Goal: Task Accomplishment & Management: Manage account settings

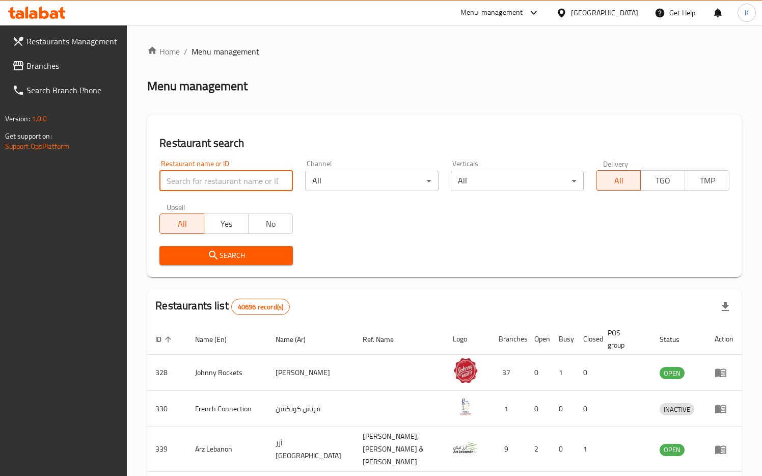
click at [226, 181] on input "search" at bounding box center [227, 181] width 134 height 20
type input "634275"
click at [216, 254] on icon "submit" at bounding box center [213, 255] width 12 height 12
click at [175, 177] on input "search" at bounding box center [227, 181] width 134 height 20
type input "Tortilla"
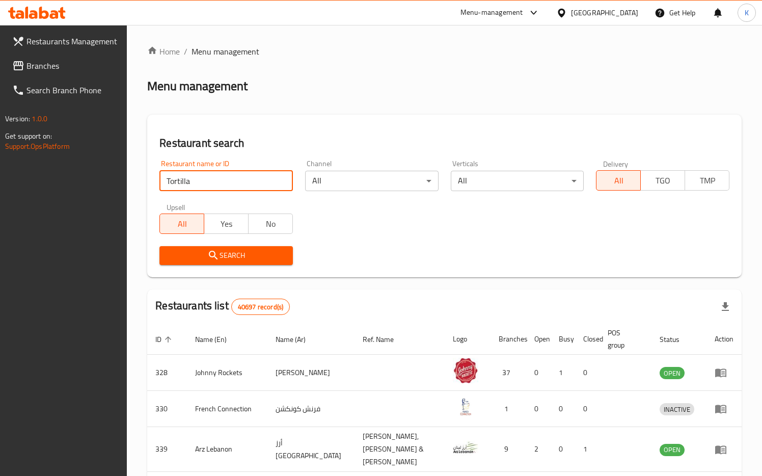
click button "Search" at bounding box center [227, 255] width 134 height 19
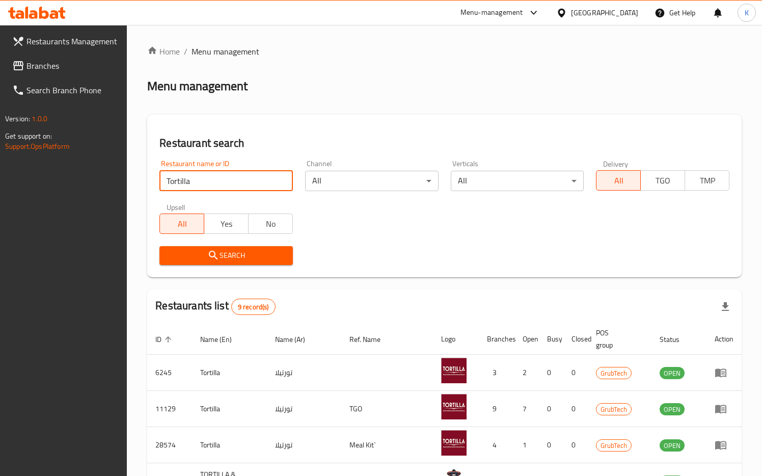
click at [209, 249] on icon "submit" at bounding box center [213, 255] width 12 height 12
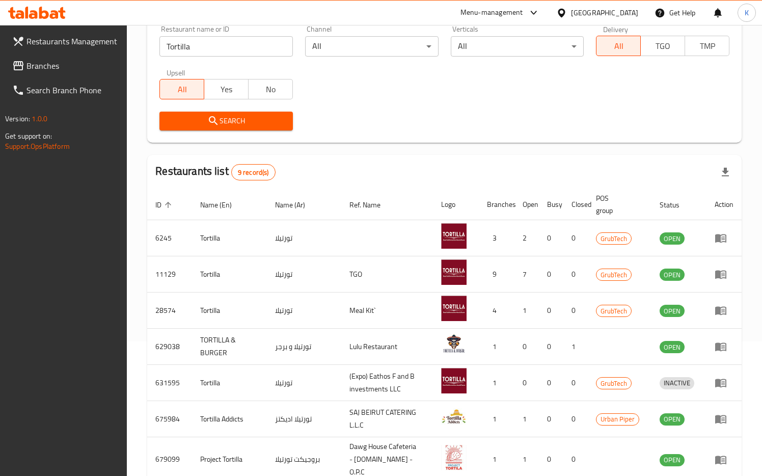
scroll to position [167, 0]
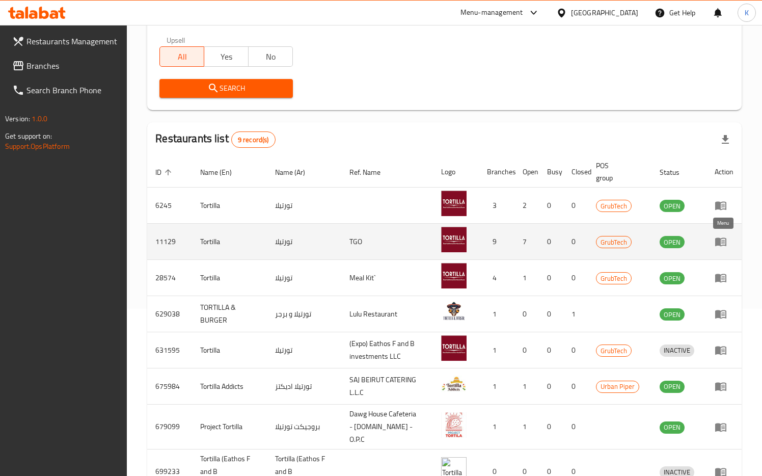
click at [719, 239] on icon "enhanced table" at bounding box center [721, 242] width 11 height 9
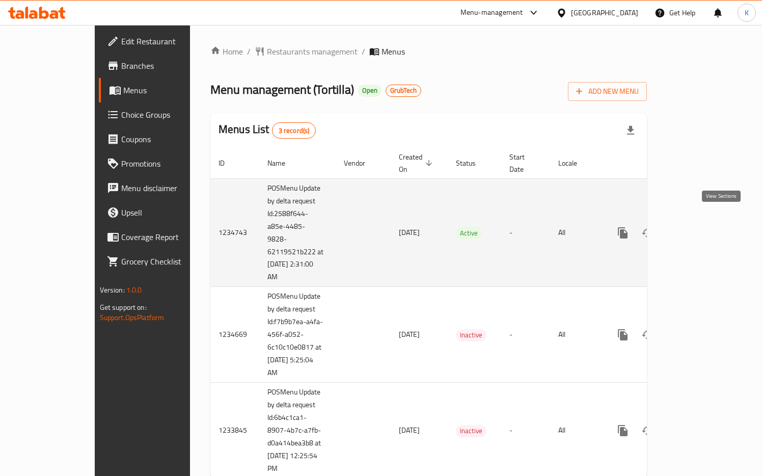
click at [703, 227] on icon "enhanced table" at bounding box center [697, 233] width 12 height 12
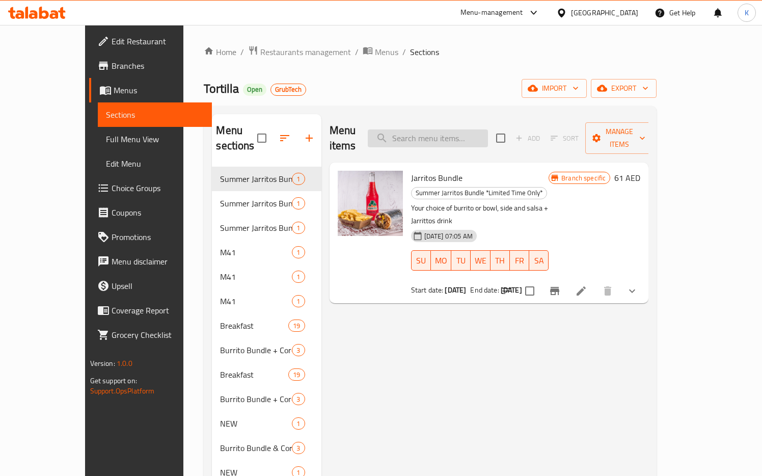
click at [415, 134] on input "search" at bounding box center [428, 138] width 120 height 18
paste input "Alien Burger"
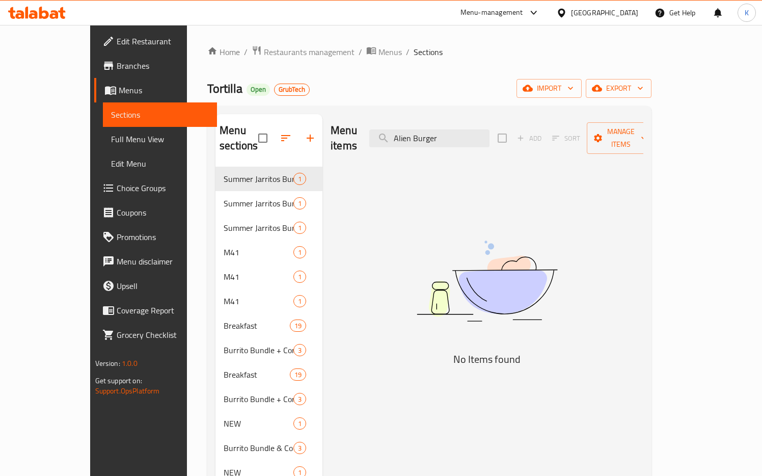
drag, startPoint x: 465, startPoint y: 130, endPoint x: 398, endPoint y: 129, distance: 67.8
click at [398, 129] on div "Menu items Alien Burger Add Sort Manage items" at bounding box center [487, 138] width 313 height 48
type input "r"
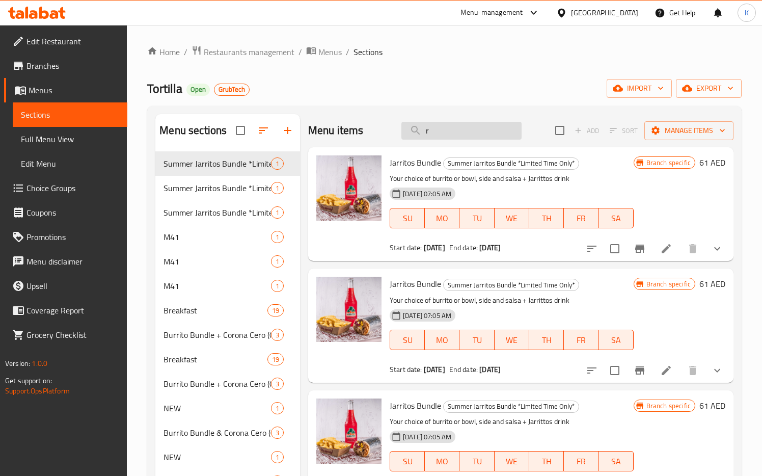
drag, startPoint x: 433, startPoint y: 134, endPoint x: 405, endPoint y: 128, distance: 28.6
click at [408, 128] on input "r" at bounding box center [462, 131] width 120 height 18
paste input "Alien Burger"
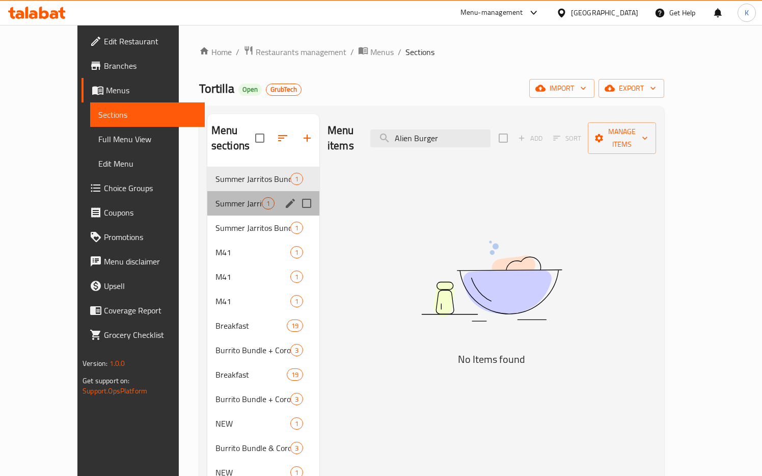
click at [207, 198] on div "Summer Jarritos Bundle *Limited Time Only* 1" at bounding box center [263, 203] width 112 height 24
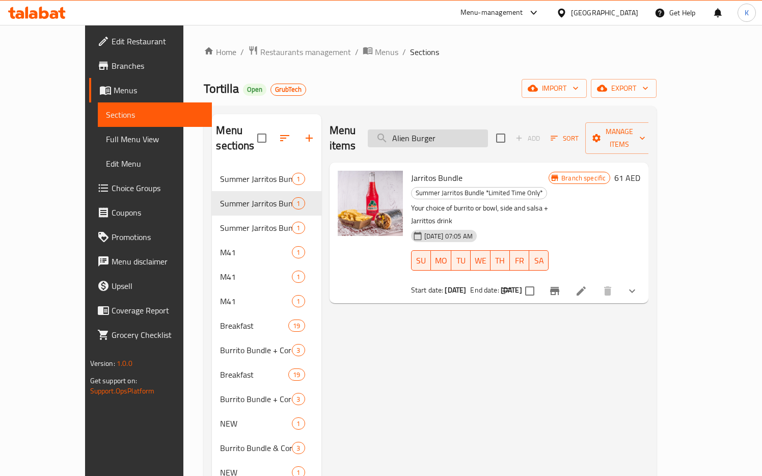
click at [473, 130] on input "Alien Burger" at bounding box center [428, 138] width 120 height 18
drag, startPoint x: 474, startPoint y: 133, endPoint x: 402, endPoint y: 131, distance: 71.9
click at [405, 131] on input "Alien Burger" at bounding box center [428, 138] width 120 height 18
paste input "Bag of Chips with Guac"
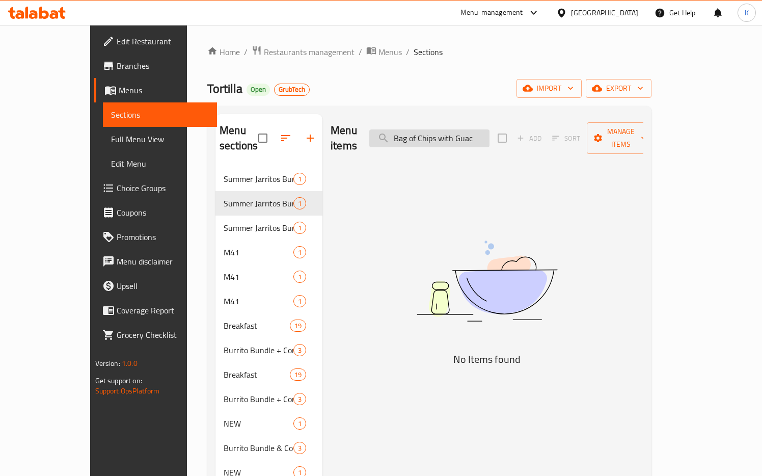
drag, startPoint x: 504, startPoint y: 129, endPoint x: 401, endPoint y: 127, distance: 103.5
click at [401, 129] on input "Bag of Chips with Guac" at bounding box center [430, 138] width 120 height 18
paste input "Quesadilla"
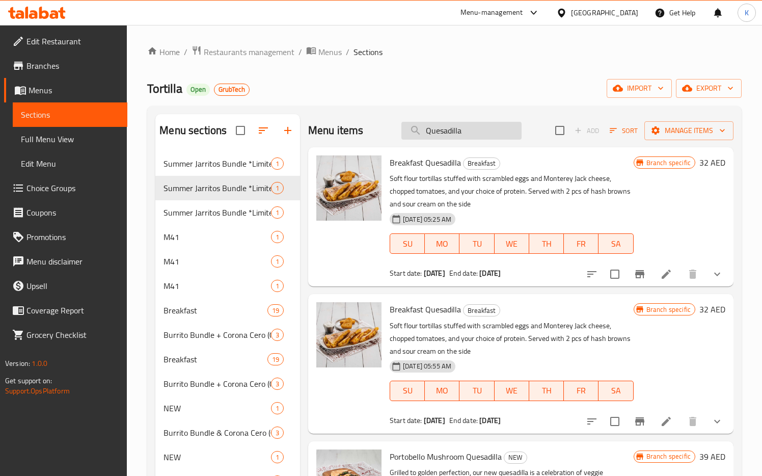
type input "Quesadilla"
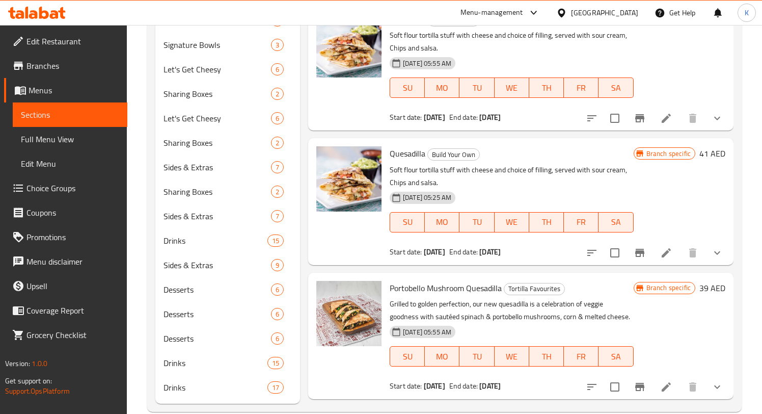
scroll to position [724, 0]
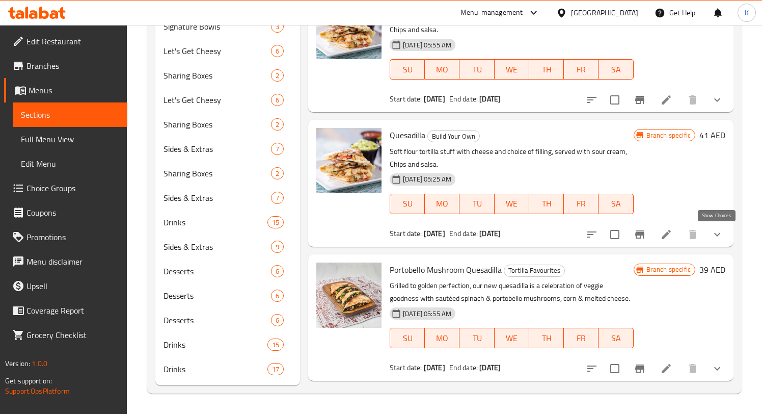
click at [715, 237] on icon "show more" at bounding box center [718, 234] width 12 height 12
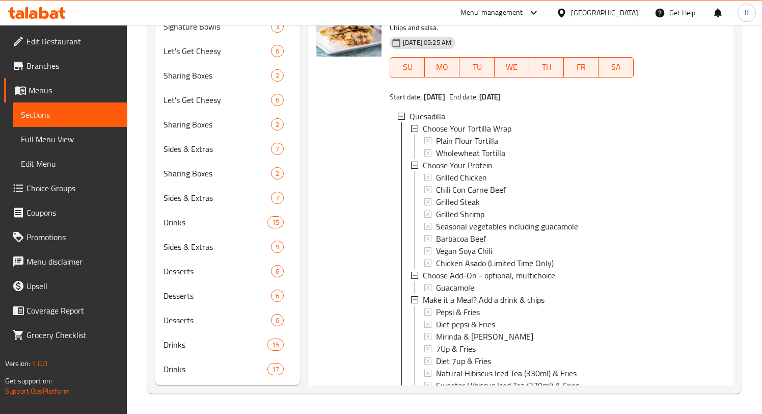
scroll to position [313, 0]
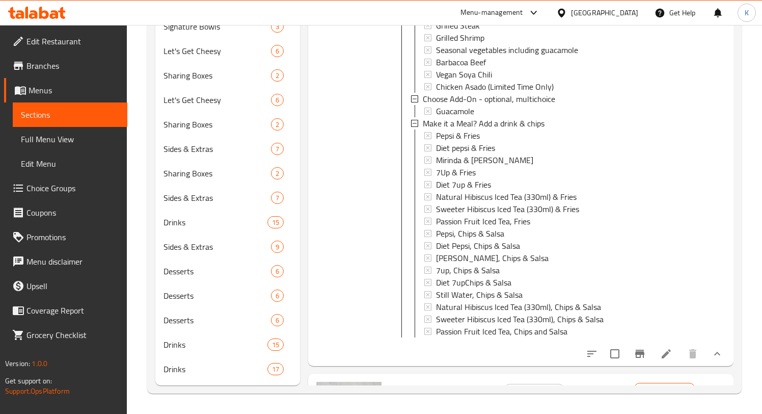
click at [673, 350] on li at bounding box center [666, 354] width 29 height 18
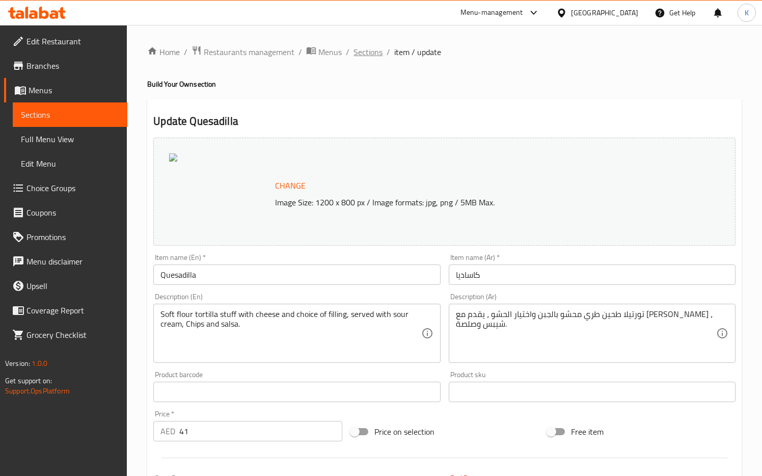
click at [371, 53] on span "Sections" at bounding box center [368, 52] width 29 height 12
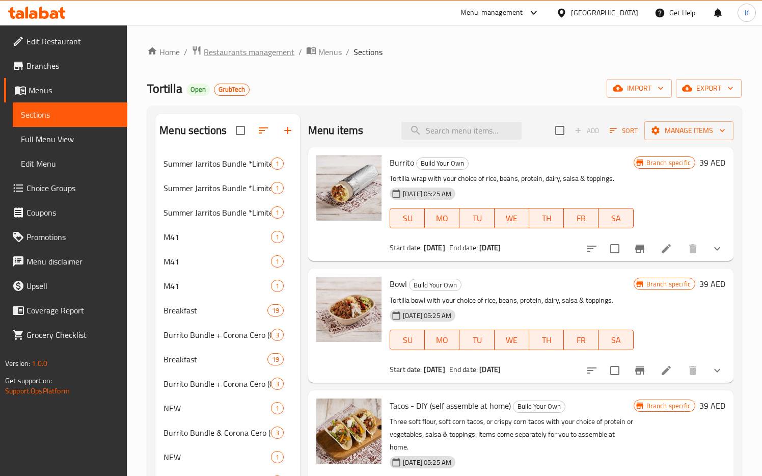
click at [257, 58] on span "Restaurants management" at bounding box center [249, 52] width 91 height 12
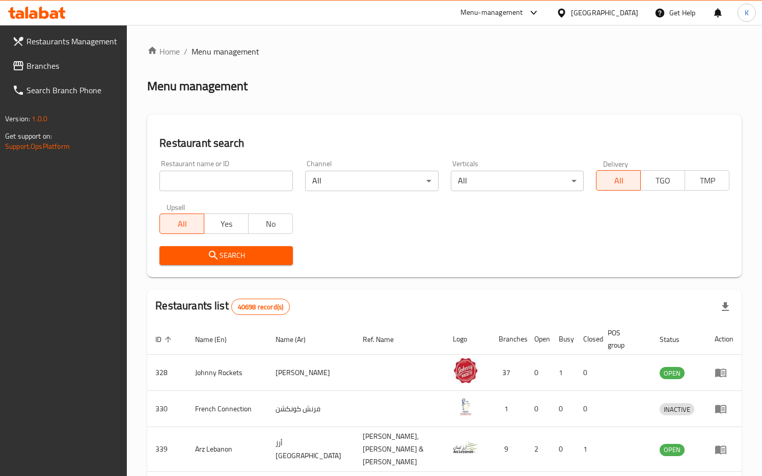
click at [231, 188] on input "search" at bounding box center [227, 181] width 134 height 20
paste input "Mashrou3 Tabkha"
type input "Mashrou3 Tabkha"
click at [224, 254] on span "Search" at bounding box center [226, 255] width 117 height 13
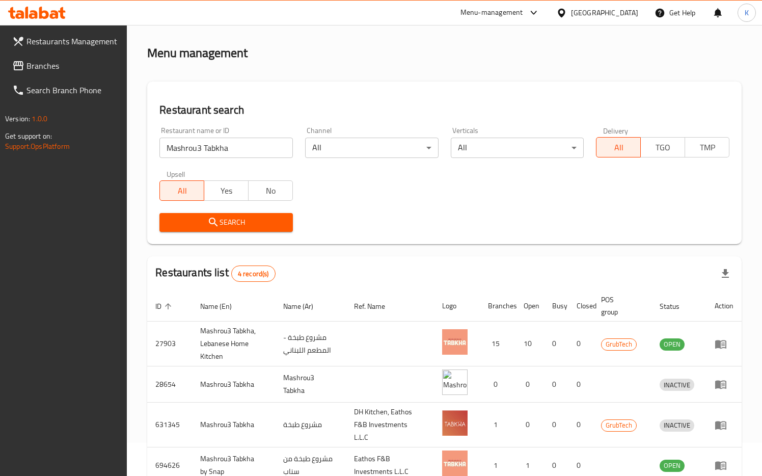
scroll to position [96, 0]
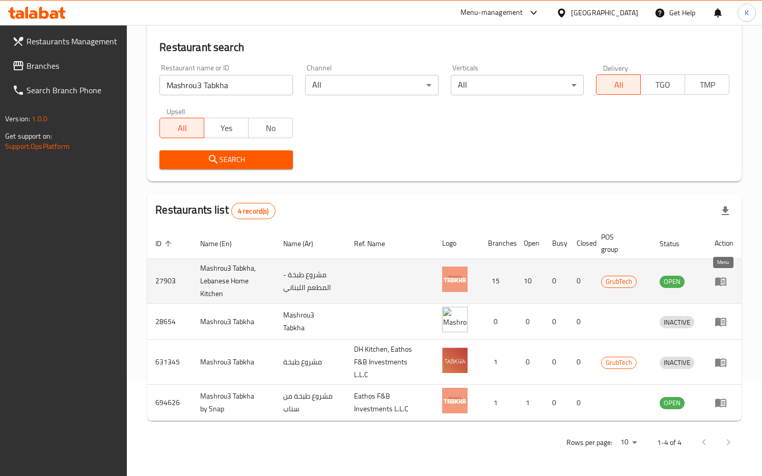
click at [723, 279] on icon "enhanced table" at bounding box center [721, 281] width 12 height 12
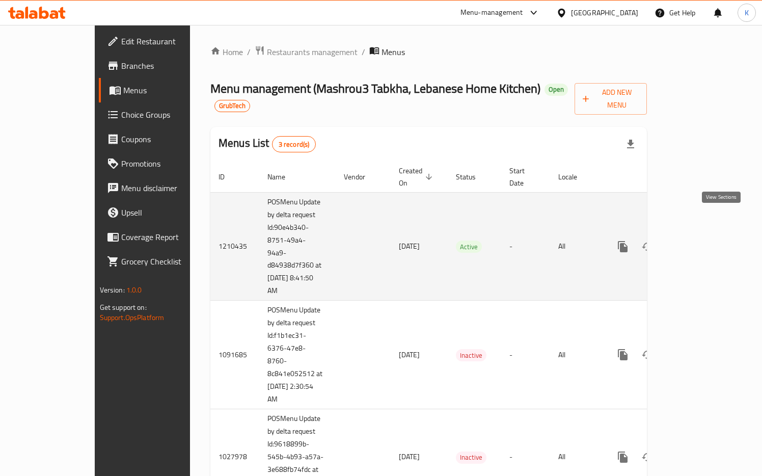
click at [703, 241] on icon "enhanced table" at bounding box center [697, 247] width 12 height 12
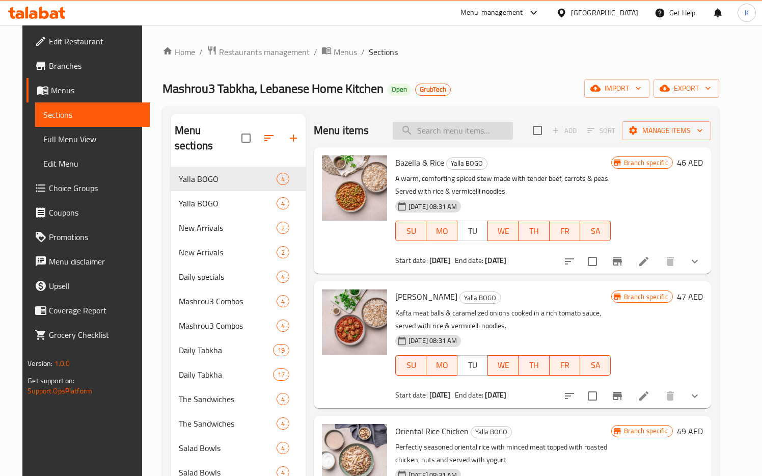
click at [454, 133] on input "search" at bounding box center [453, 131] width 120 height 18
paste input "Kafta and Batata"
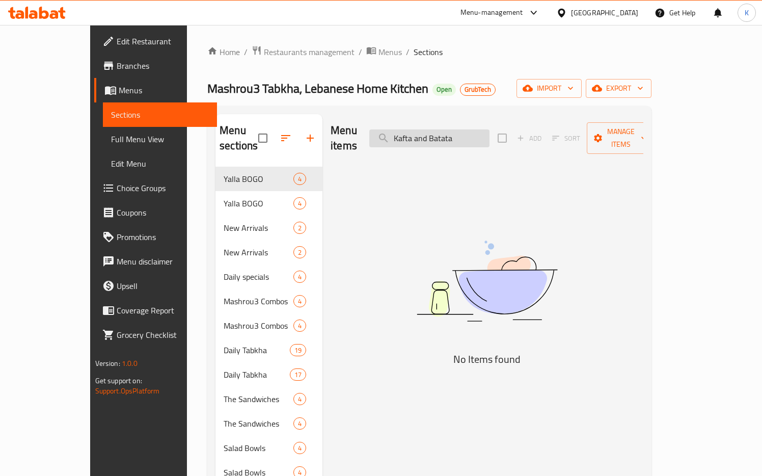
click at [448, 131] on input "Kafta and Batata" at bounding box center [430, 138] width 120 height 18
type input "Kafta and Batata"
drag, startPoint x: 426, startPoint y: 128, endPoint x: 511, endPoint y: 131, distance: 85.7
click at [490, 131] on input "Kafta and Batata" at bounding box center [430, 138] width 120 height 18
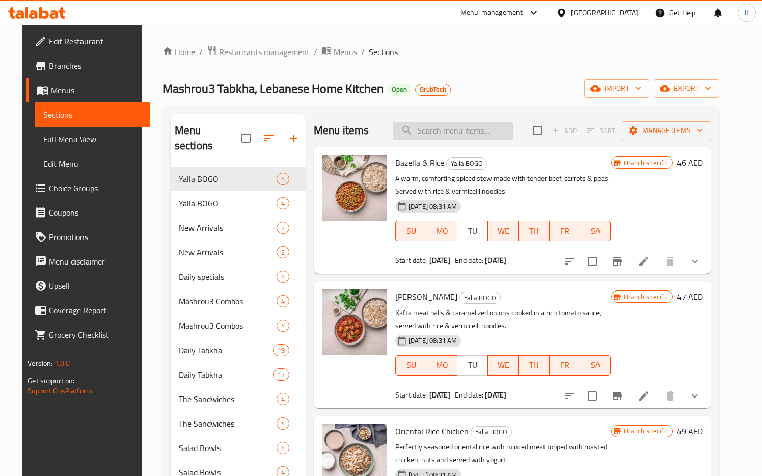
click at [451, 136] on input "search" at bounding box center [453, 131] width 120 height 18
paste input "Kafta"
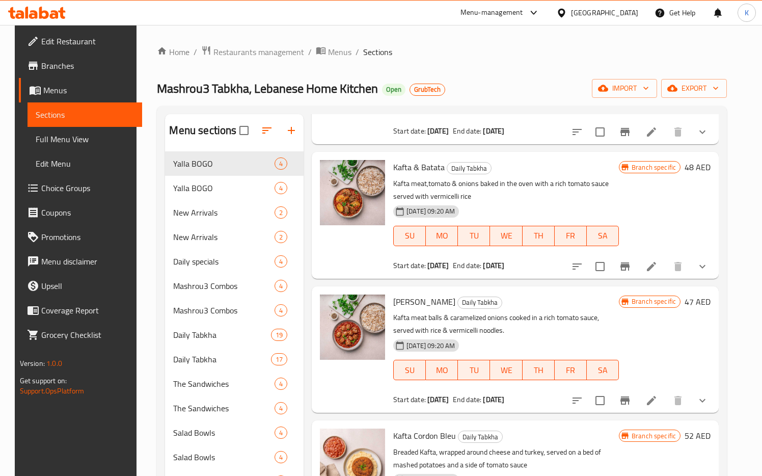
scroll to position [406, 0]
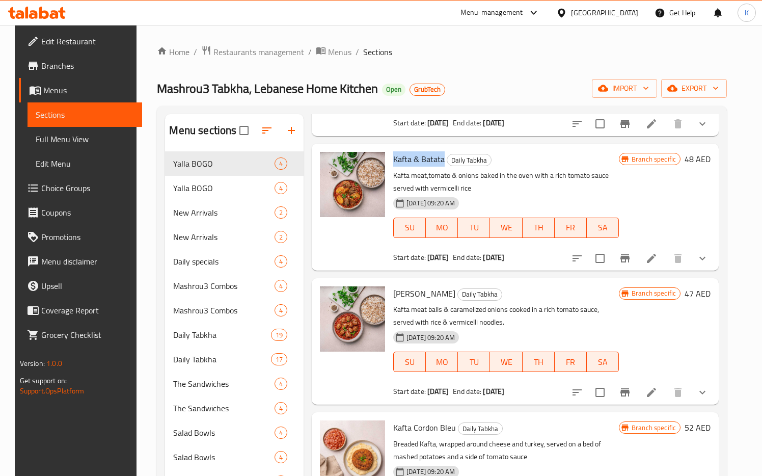
drag, startPoint x: 390, startPoint y: 160, endPoint x: 439, endPoint y: 160, distance: 49.4
click at [439, 160] on span "Kafta & Batata" at bounding box center [418, 158] width 51 height 15
copy span "Kafta & Batata"
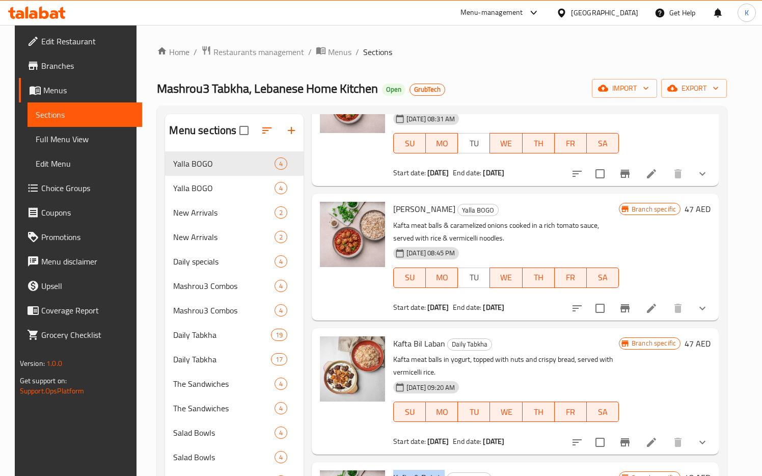
scroll to position [0, 0]
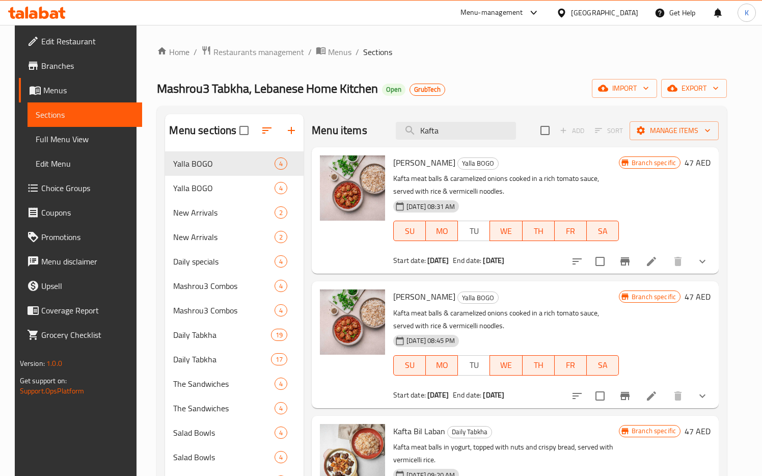
drag, startPoint x: 462, startPoint y: 131, endPoint x: 359, endPoint y: 124, distance: 103.2
click at [359, 124] on div "Menu items Kafta Add Sort Manage items" at bounding box center [515, 130] width 407 height 33
paste input "& Batata"
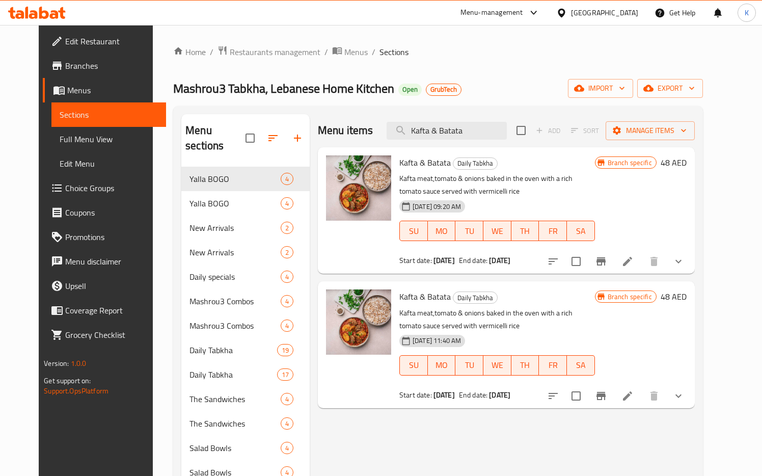
type input "Kafta & Batata"
click at [634, 259] on icon at bounding box center [628, 261] width 12 height 12
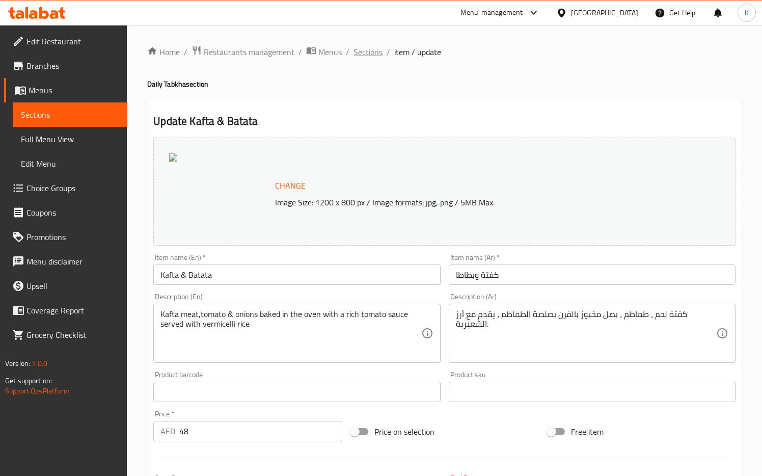
click at [376, 54] on span "Sections" at bounding box center [368, 52] width 29 height 12
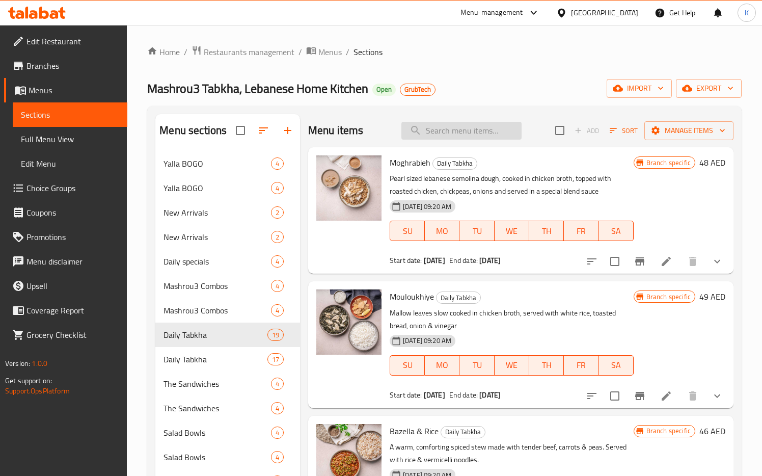
click at [437, 124] on input "search" at bounding box center [462, 131] width 120 height 18
paste input "Kafta & Batata"
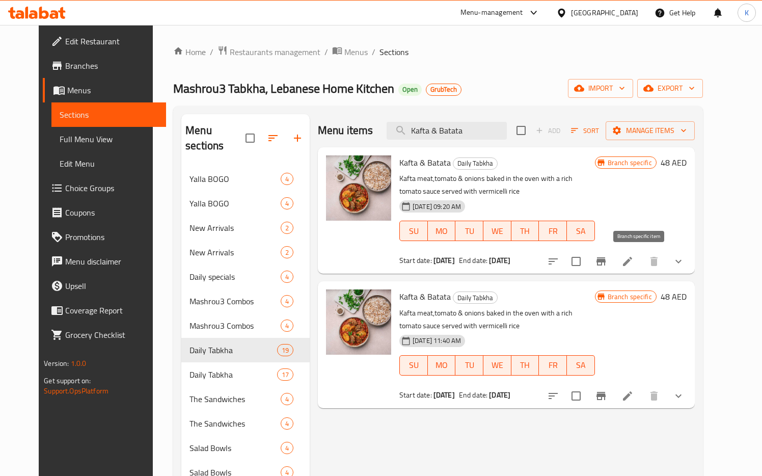
type input "Kafta & Batata"
click at [608, 261] on icon "Branch-specific-item" at bounding box center [601, 261] width 12 height 12
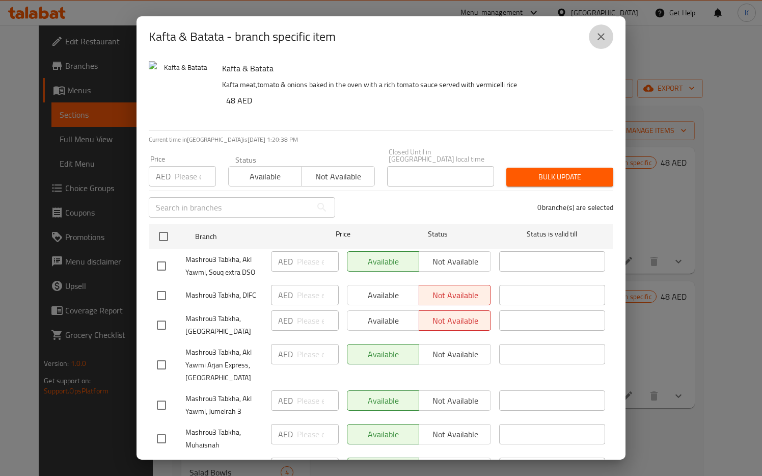
click at [601, 32] on icon "close" at bounding box center [601, 37] width 12 height 12
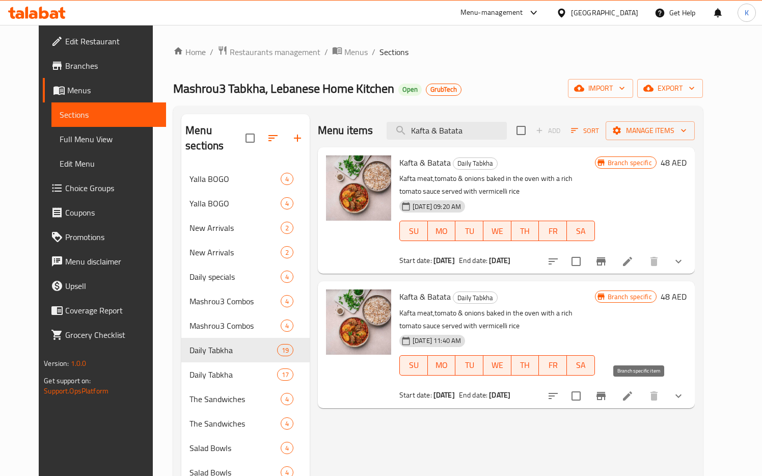
click at [608, 390] on icon "Branch-specific-item" at bounding box center [601, 396] width 12 height 12
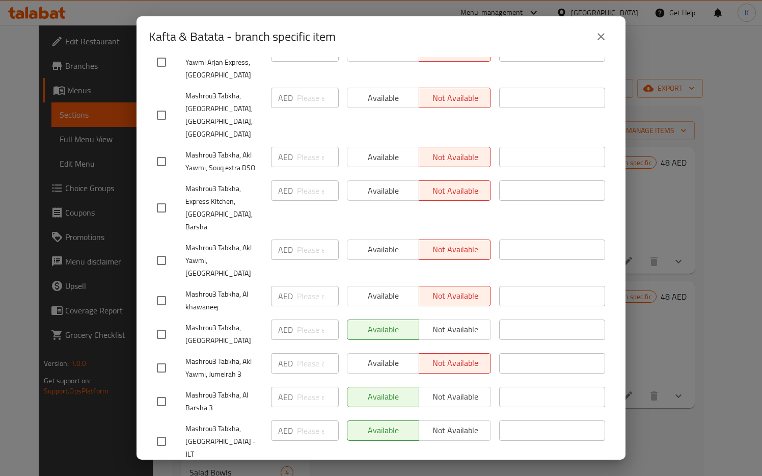
scroll to position [355, 0]
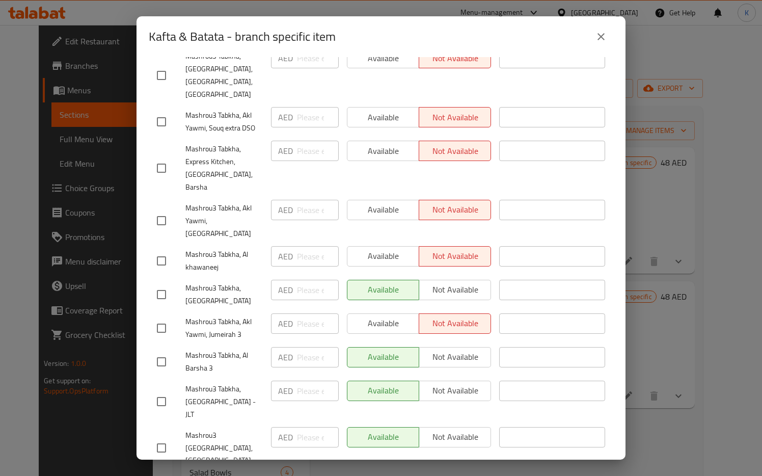
click at [597, 43] on button "close" at bounding box center [601, 36] width 24 height 24
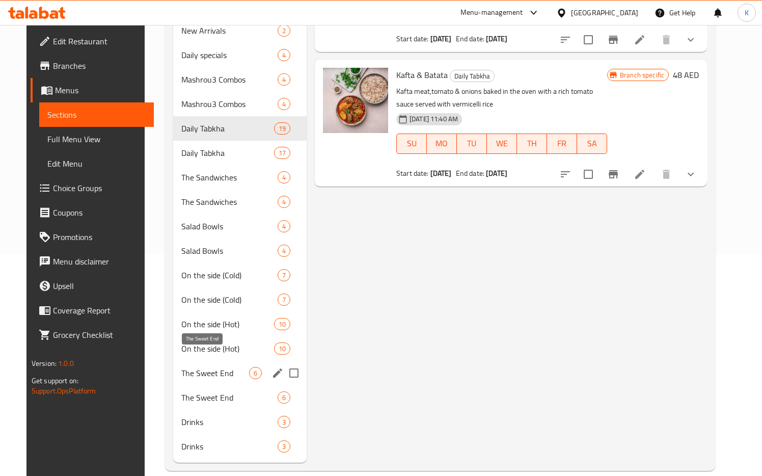
scroll to position [0, 0]
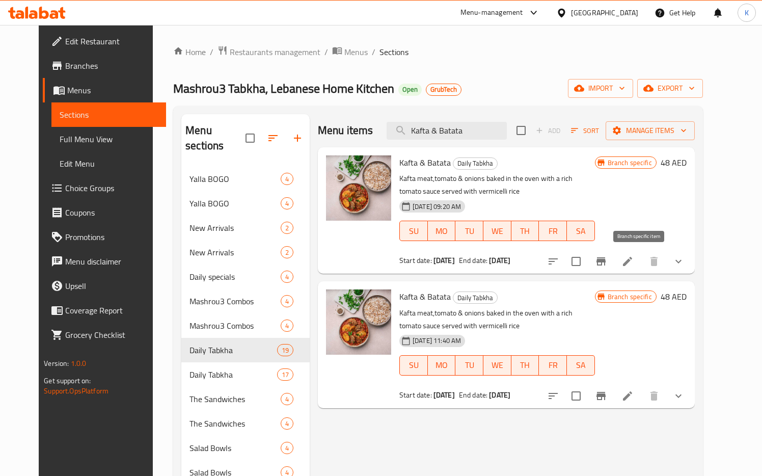
click at [614, 261] on button "Branch-specific-item" at bounding box center [601, 261] width 24 height 24
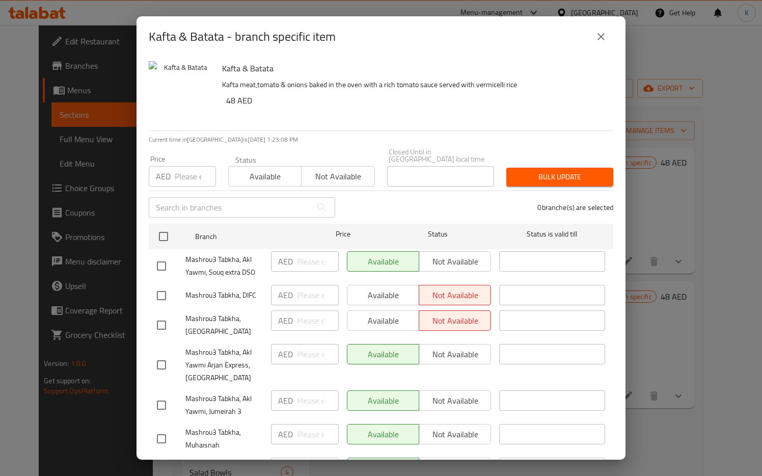
click at [602, 25] on button "close" at bounding box center [601, 36] width 24 height 24
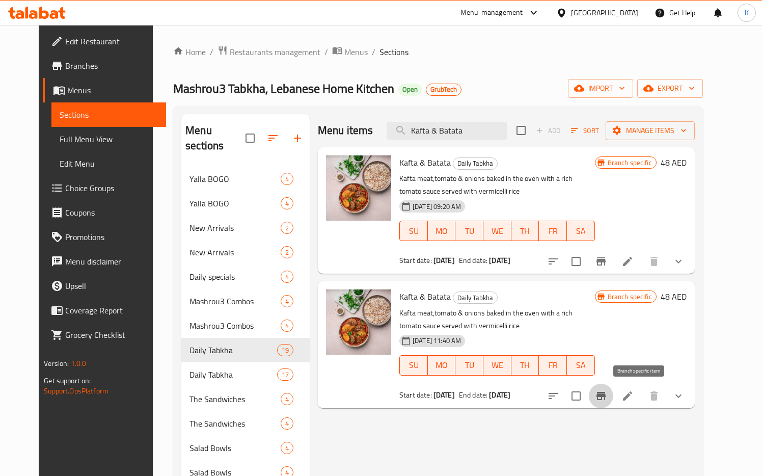
click at [608, 399] on icon "Branch-specific-item" at bounding box center [601, 396] width 12 height 12
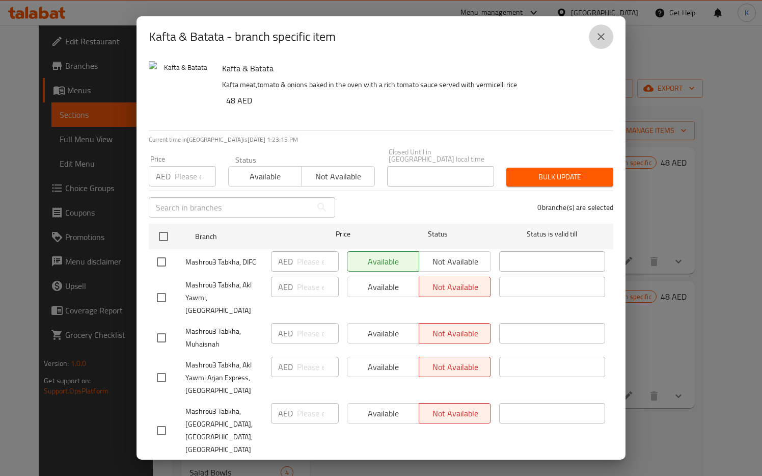
click at [607, 43] on button "close" at bounding box center [601, 36] width 24 height 24
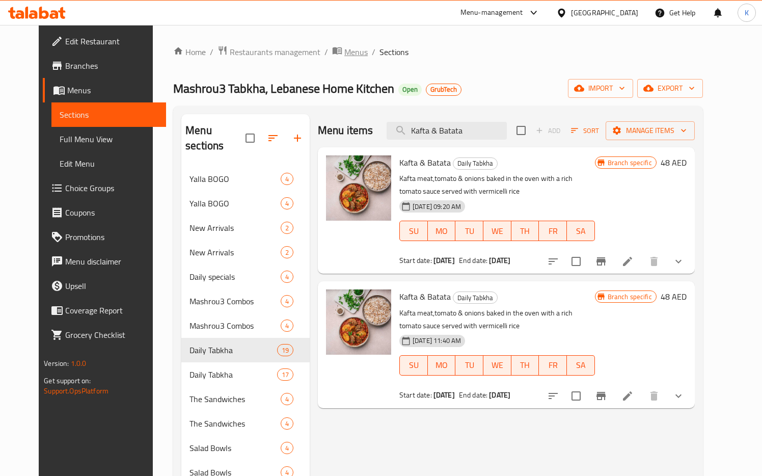
click at [345, 49] on span "Menus" at bounding box center [356, 52] width 23 height 12
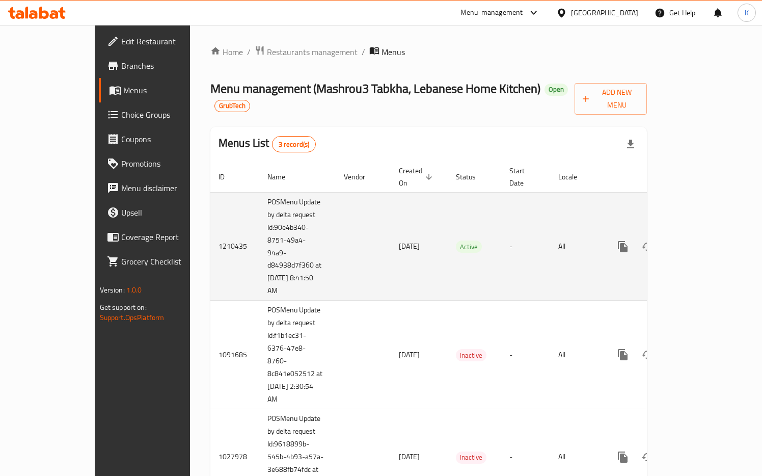
click at [703, 241] on icon "enhanced table" at bounding box center [697, 247] width 12 height 12
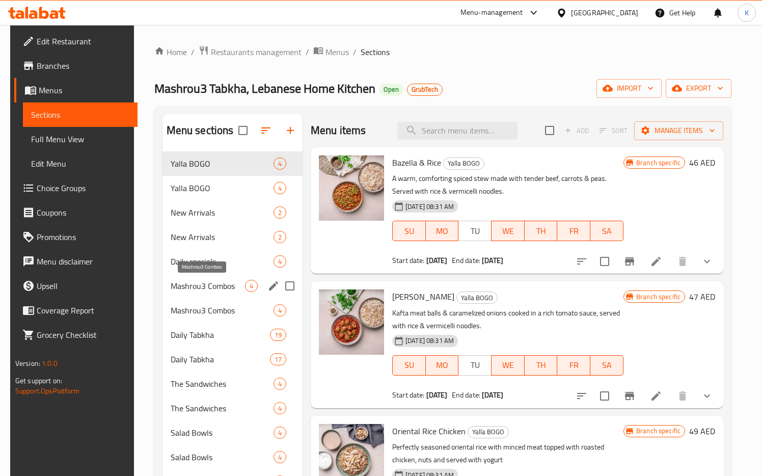
click at [175, 288] on span "Mashrou3 Combos" at bounding box center [208, 286] width 74 height 12
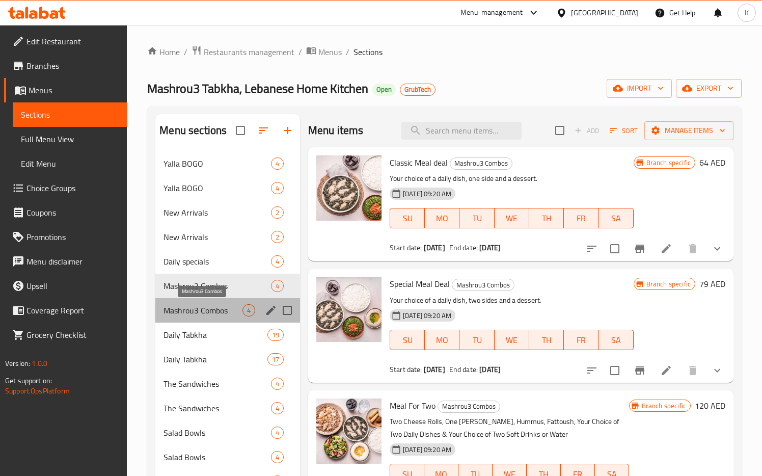
click at [172, 307] on span "Mashrou3 Combos" at bounding box center [203, 310] width 79 height 12
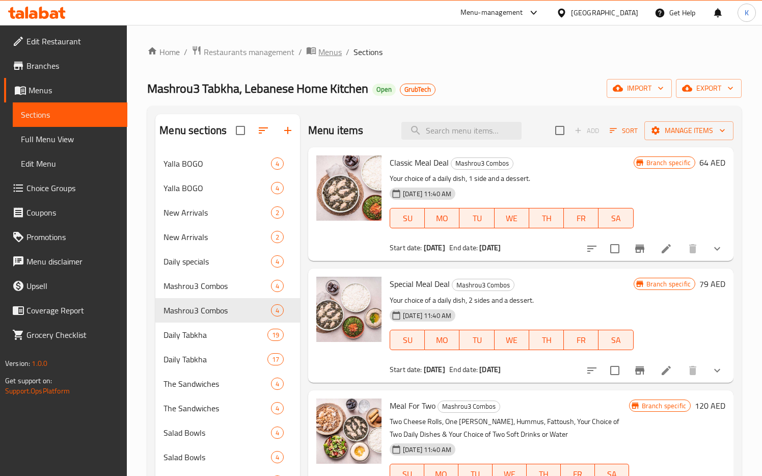
click at [324, 58] on span "Menus" at bounding box center [330, 52] width 23 height 12
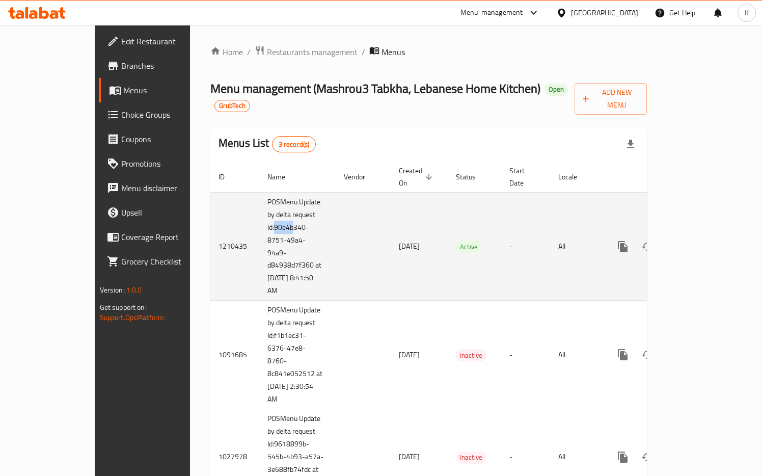
drag, startPoint x: 212, startPoint y: 202, endPoint x: 232, endPoint y: 205, distance: 20.2
click at [259, 205] on td "POSMenu Update by delta request Id:90e4b340-8751-49a4-94a9-d84938d7f360 at [DAT…" at bounding box center [297, 246] width 76 height 109
click at [259, 209] on td "POSMenu Update by delta request Id:90e4b340-8751-49a4-94a9-d84938d7f360 at [DAT…" at bounding box center [297, 246] width 76 height 109
drag, startPoint x: 212, startPoint y: 202, endPoint x: 248, endPoint y: 243, distance: 54.5
click at [259, 243] on td "POSMenu Update by delta request Id:90e4b340-8751-49a4-94a9-d84938d7f360 at [DAT…" at bounding box center [297, 246] width 76 height 109
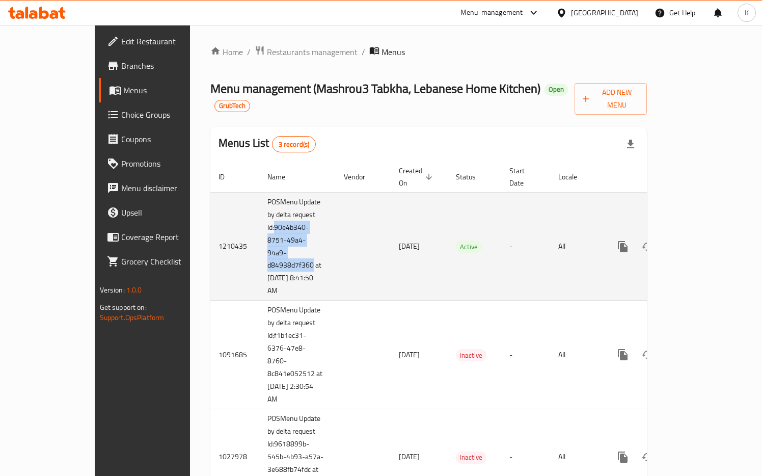
copy td "90e4b340-8751-49a4-94a9-d84938d7f360"
click at [703, 241] on icon "enhanced table" at bounding box center [697, 247] width 12 height 12
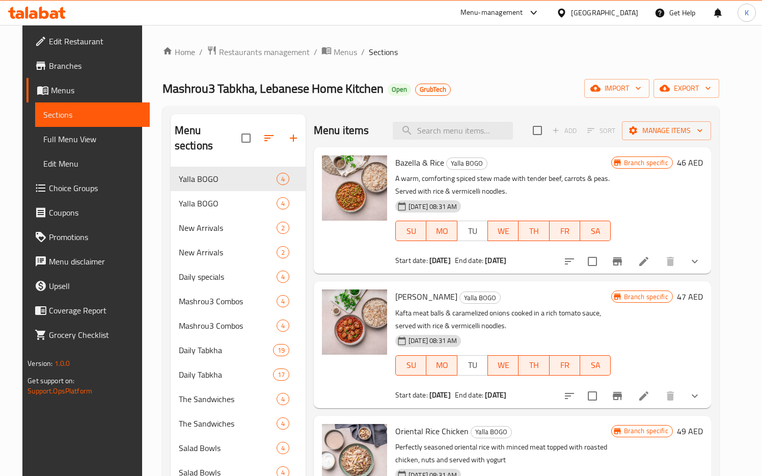
scroll to position [6, 0]
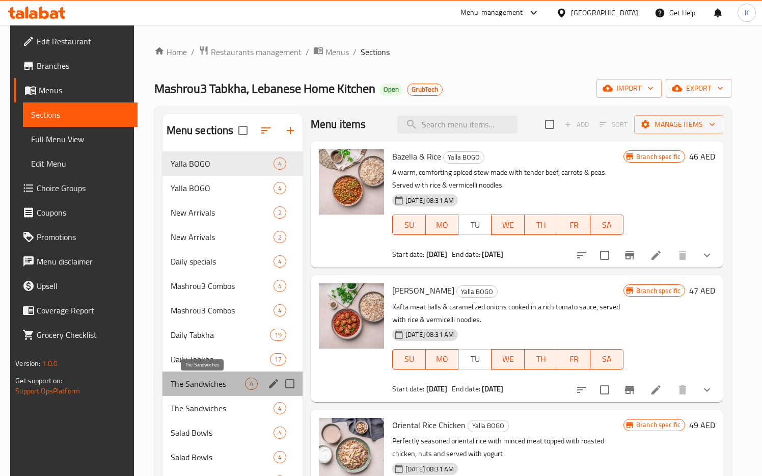
click at [176, 381] on span "The Sandwiches" at bounding box center [208, 384] width 74 height 12
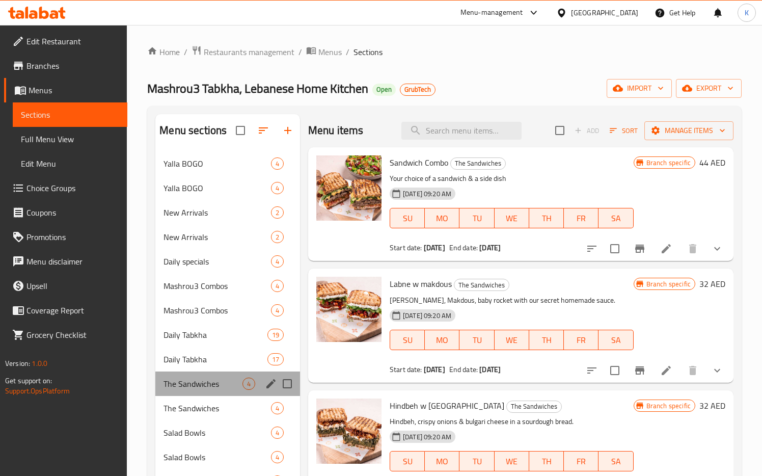
drag, startPoint x: 221, startPoint y: 385, endPoint x: 160, endPoint y: 385, distance: 60.7
click at [160, 385] on div "The Sandwiches 4" at bounding box center [227, 384] width 145 height 24
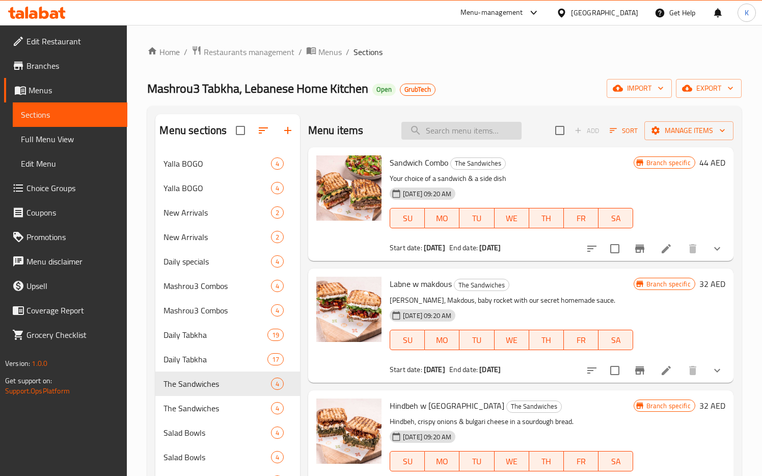
click at [421, 131] on input "search" at bounding box center [462, 131] width 120 height 18
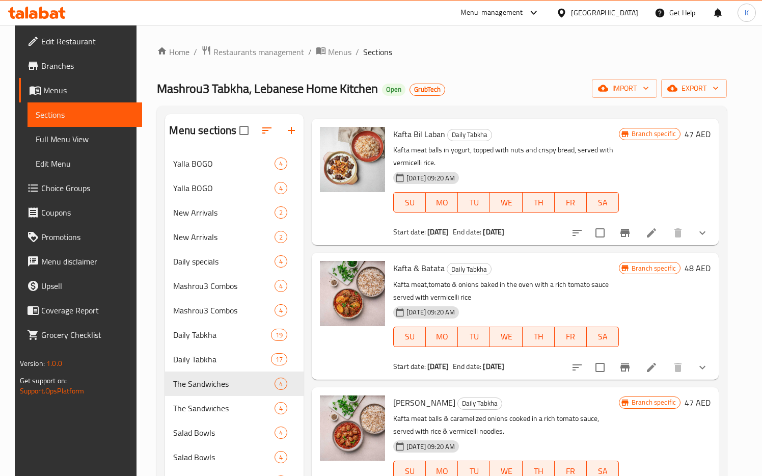
scroll to position [306, 0]
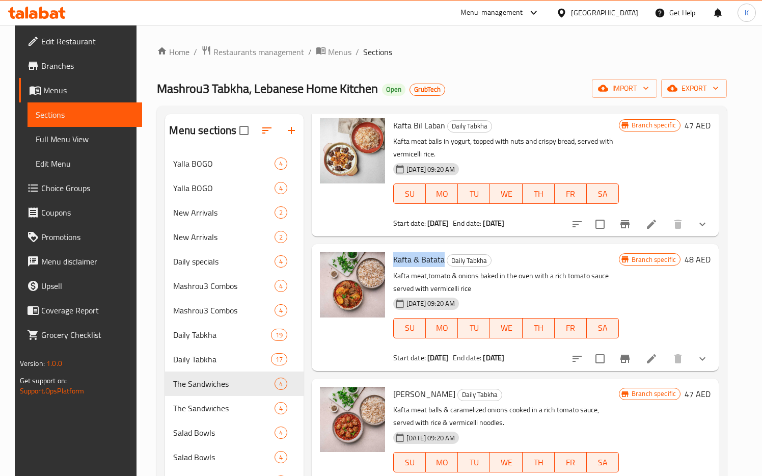
drag, startPoint x: 389, startPoint y: 259, endPoint x: 439, endPoint y: 259, distance: 50.0
click at [439, 259] on span "Kafta & Batata" at bounding box center [418, 259] width 51 height 15
copy span "Kafta & Batata"
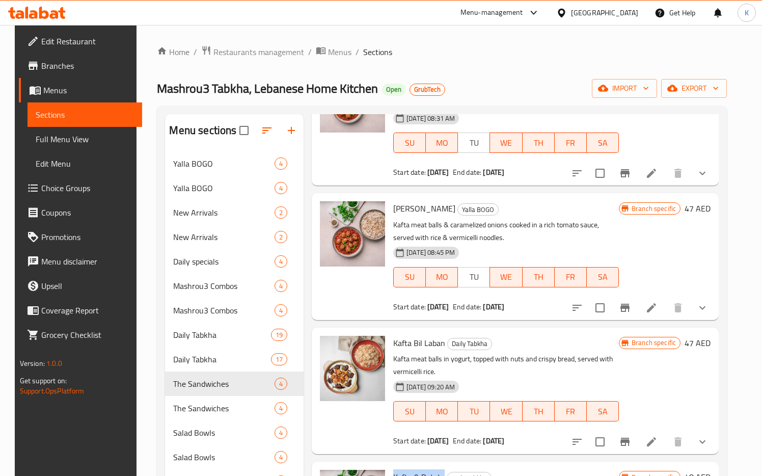
scroll to position [0, 0]
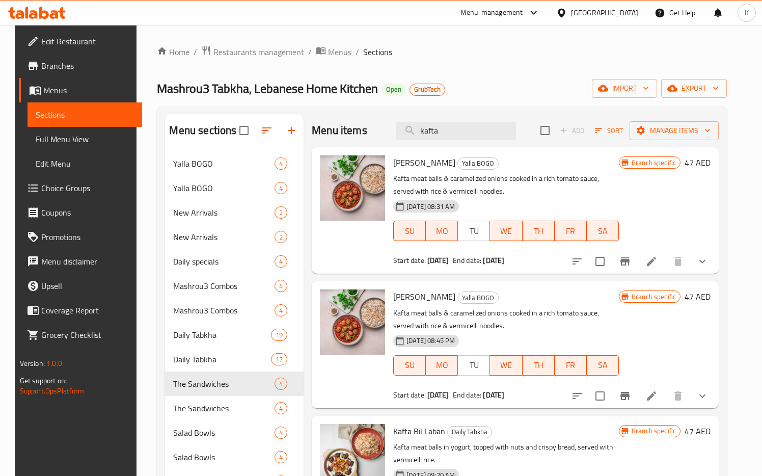
drag, startPoint x: 453, startPoint y: 135, endPoint x: 400, endPoint y: 135, distance: 53.0
click at [400, 135] on div "Menu items kafta Add Sort Manage items" at bounding box center [515, 130] width 407 height 33
paste input "Kafta & Bata"
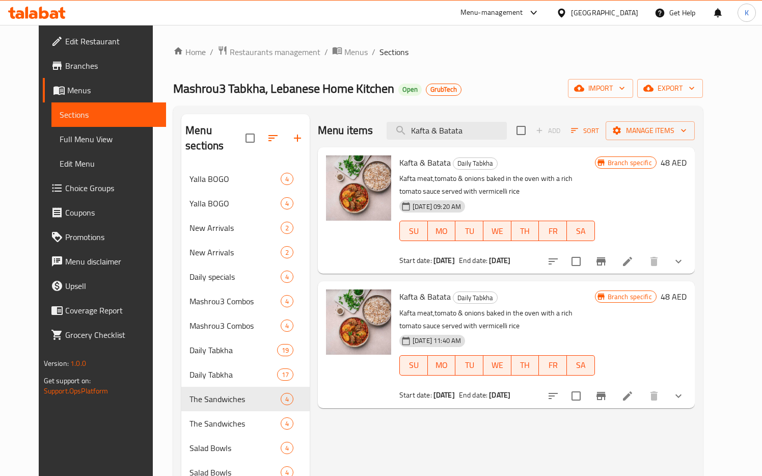
type input "Kafta & Batata"
click at [634, 265] on icon at bounding box center [628, 261] width 12 height 12
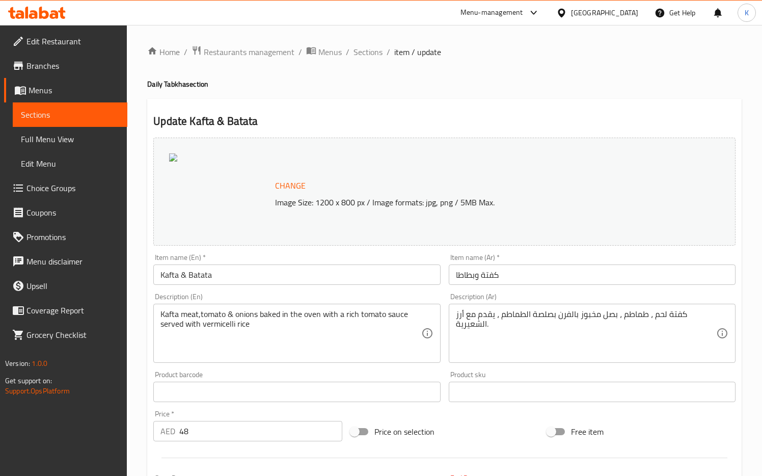
click at [351, 137] on div "Change Image Size: 1200 x 800 px / Image formats: jpg, png / 5MB Max." at bounding box center [444, 192] width 591 height 116
click at [363, 53] on span "Sections" at bounding box center [368, 52] width 29 height 12
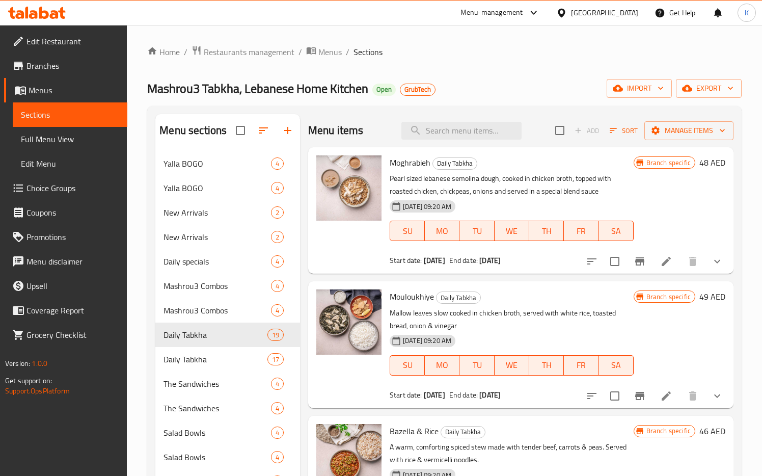
scroll to position [6, 0]
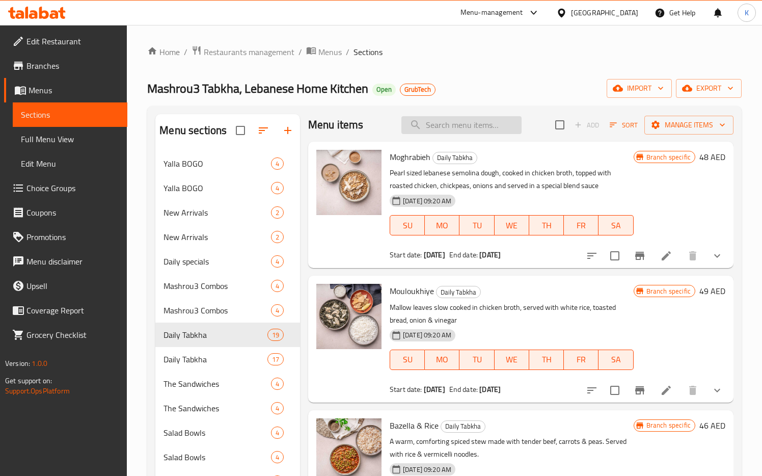
click at [458, 128] on input "search" at bounding box center [462, 125] width 120 height 18
paste input "1284343493"
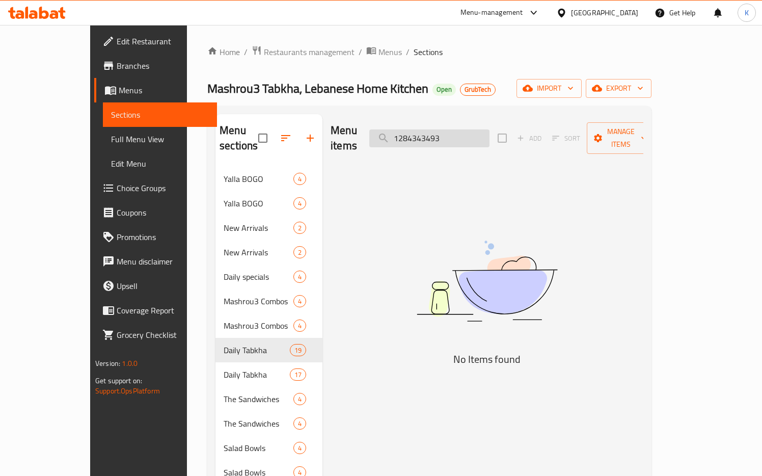
scroll to position [0, 0]
drag, startPoint x: 487, startPoint y: 128, endPoint x: 300, endPoint y: 126, distance: 187.1
click at [323, 126] on div "Menu items 1284343493 Add Sort Manage items No Items found" at bounding box center [483, 399] width 321 height 570
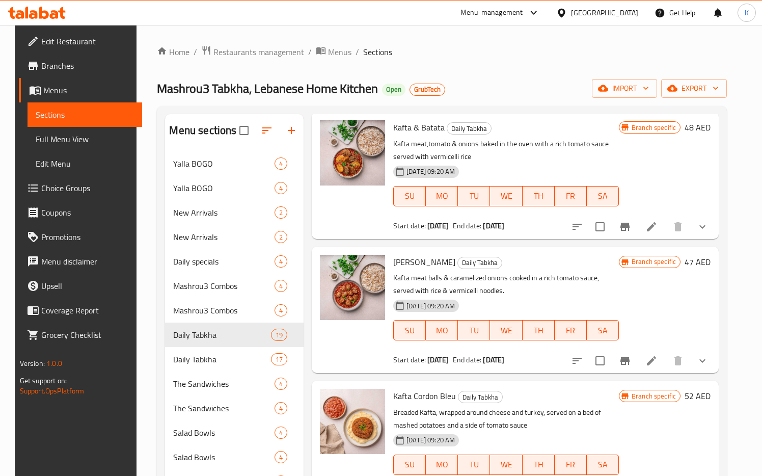
scroll to position [403, 0]
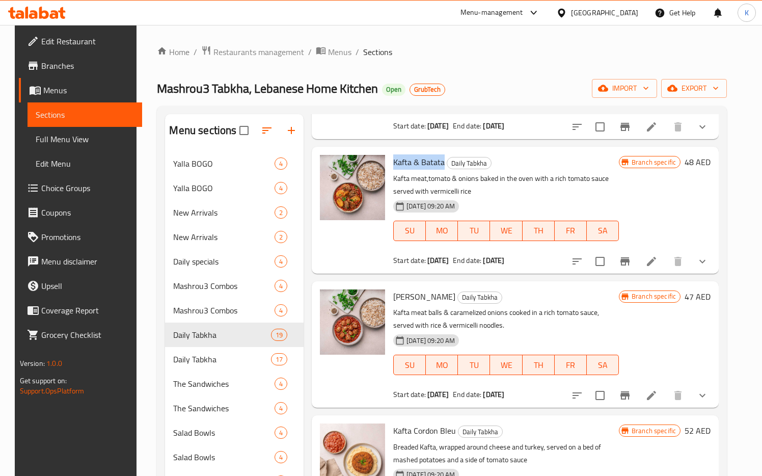
drag, startPoint x: 391, startPoint y: 162, endPoint x: 440, endPoint y: 161, distance: 48.9
click at [440, 161] on h6 "Kafta & Batata Daily Tabkha" at bounding box center [506, 162] width 226 height 14
copy span "Kafta & Batata"
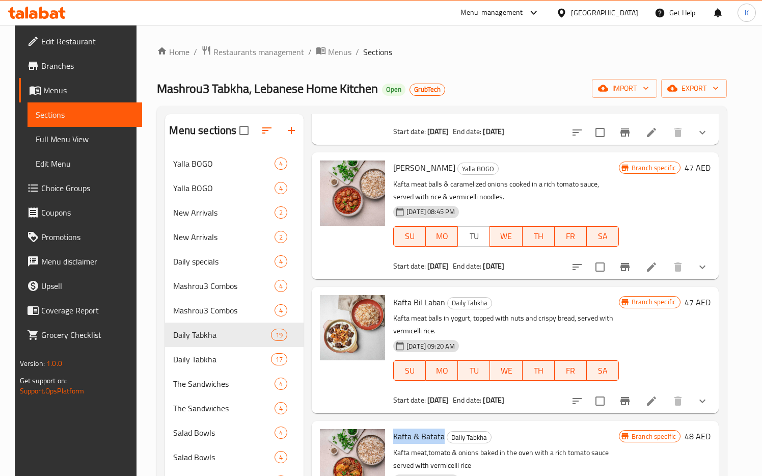
scroll to position [0, 0]
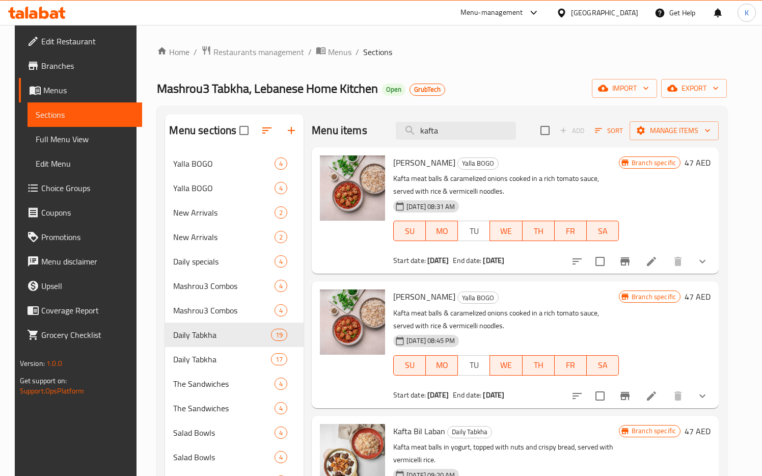
drag, startPoint x: 452, startPoint y: 128, endPoint x: 341, endPoint y: 125, distance: 111.2
click at [341, 125] on div "Menu items kafta Add Sort Manage items" at bounding box center [515, 130] width 407 height 33
paste input "Kafta & Bata"
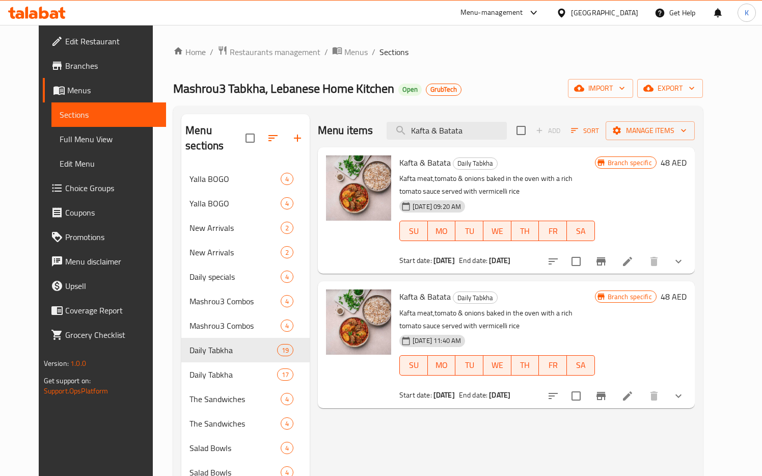
type input "Kafta & Batata"
click at [634, 392] on icon at bounding box center [628, 396] width 12 height 12
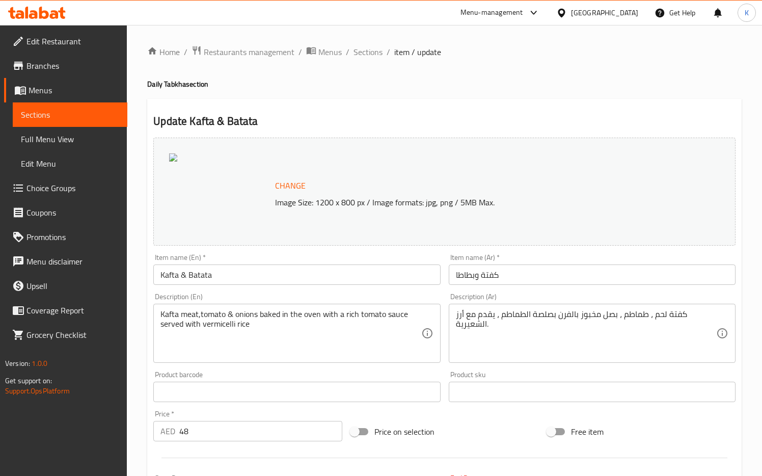
click at [408, 166] on div "Change Image Size: 1200 x 800 px / Image formats: jpg, png / 5MB Max." at bounding box center [444, 192] width 583 height 108
click at [367, 49] on span "Sections" at bounding box center [368, 52] width 29 height 12
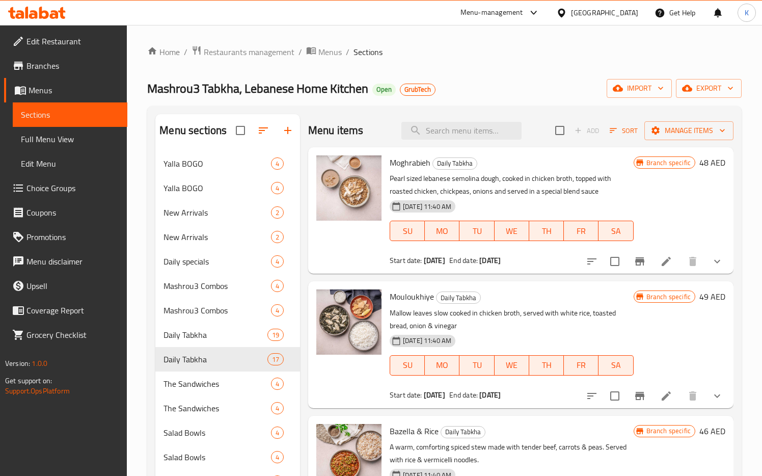
click at [49, 70] on span "Branches" at bounding box center [73, 66] width 93 height 12
